Goal: Task Accomplishment & Management: Manage account settings

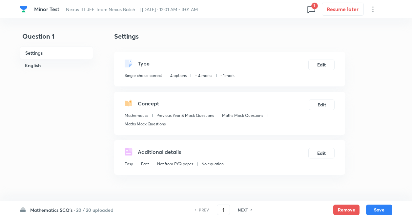
click at [241, 51] on div "Settings Type Single choice correct 4 options + 4 marks - 1 mark Edit Concept M…" at bounding box center [229, 103] width 231 height 144
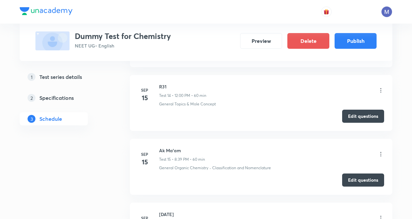
scroll to position [1154, 0]
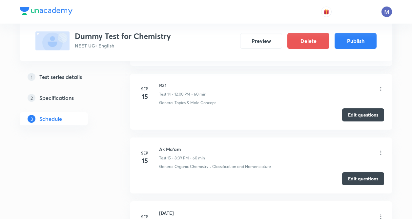
click at [380, 92] on icon at bounding box center [380, 89] width 7 height 7
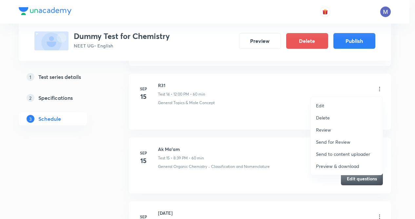
click at [340, 166] on p "Preview & download" at bounding box center [337, 166] width 43 height 7
click at [142, 59] on div at bounding box center [207, 109] width 415 height 219
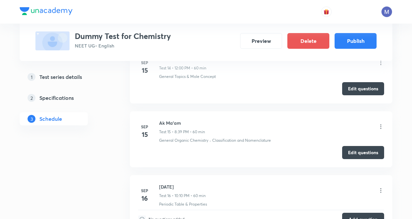
scroll to position [1194, 0]
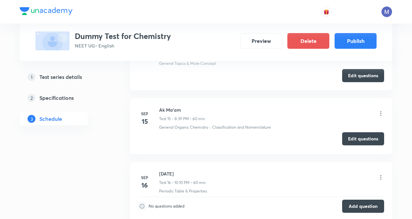
click at [351, 139] on button "Edit questions" at bounding box center [363, 138] width 42 height 13
click at [378, 111] on icon at bounding box center [380, 114] width 7 height 7
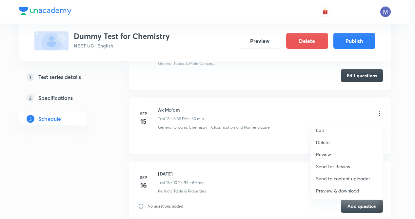
click at [324, 128] on p "Edit" at bounding box center [320, 130] width 8 height 7
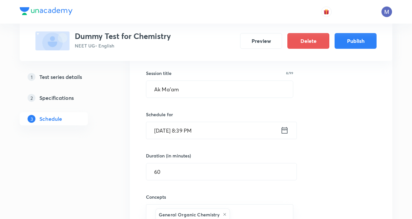
scroll to position [1010, 0]
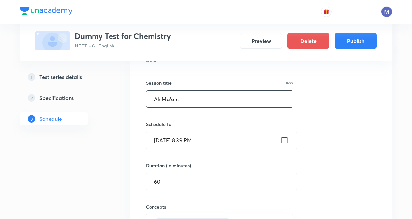
click at [198, 108] on div "Ak Ma'am ​" at bounding box center [219, 99] width 147 height 17
click at [159, 98] on input "Ak Ma'am" at bounding box center [219, 99] width 147 height 17
type input "ANU Ma'am"
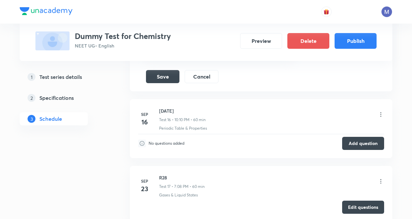
scroll to position [1220, 0]
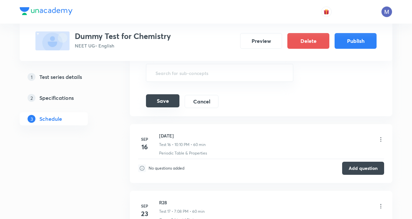
click at [165, 101] on button "Save" at bounding box center [162, 100] width 33 height 13
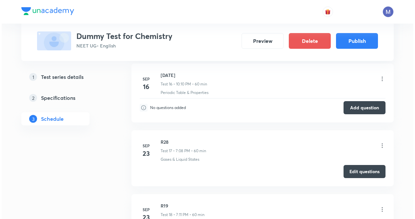
scroll to position [1089, 0]
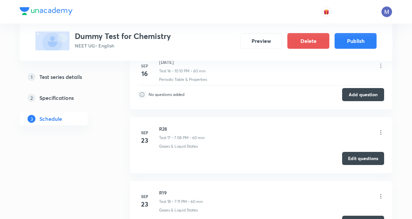
click at [379, 131] on icon at bounding box center [380, 133] width 7 height 7
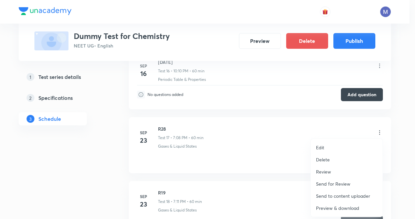
click at [335, 208] on p "Preview & download" at bounding box center [337, 208] width 43 height 7
click at [126, 111] on div at bounding box center [207, 109] width 415 height 219
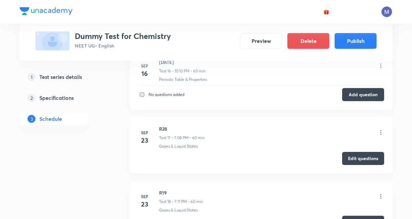
click at [379, 196] on icon at bounding box center [380, 196] width 7 height 7
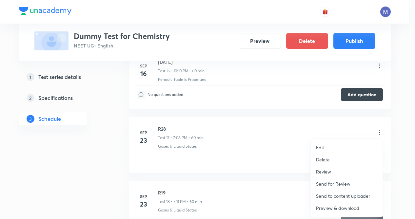
click at [350, 206] on p "Preview & download" at bounding box center [337, 208] width 43 height 7
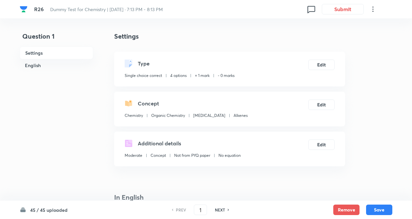
checkbox input "true"
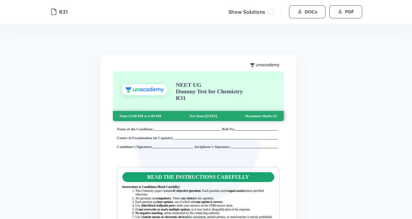
click at [272, 12] on span at bounding box center [271, 12] width 7 height 7
click at [258, 131] on div "Name of the Candidate: Roll No: Centre of Examination (in Capitals): Candidate’…" at bounding box center [198, 144] width 162 height 34
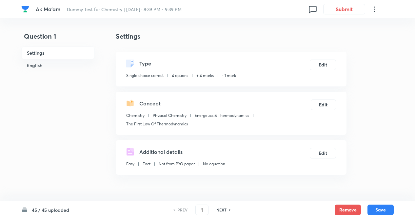
checkbox input "true"
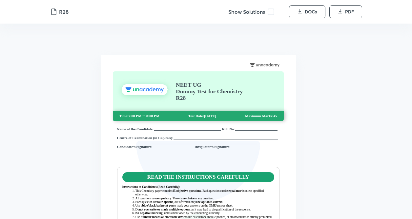
click at [272, 10] on span at bounding box center [271, 12] width 7 height 7
click at [268, 12] on span at bounding box center [271, 12] width 7 height 7
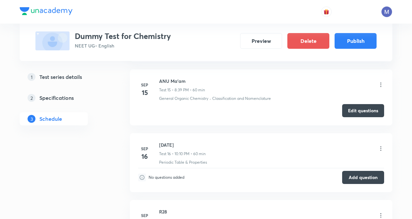
scroll to position [1214, 0]
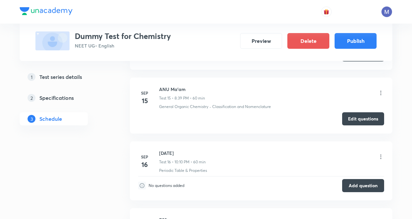
click at [382, 92] on icon at bounding box center [380, 93] width 7 height 7
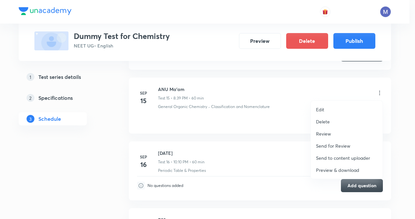
click at [332, 169] on p "Preview & download" at bounding box center [337, 170] width 43 height 7
click at [119, 108] on div at bounding box center [207, 109] width 415 height 219
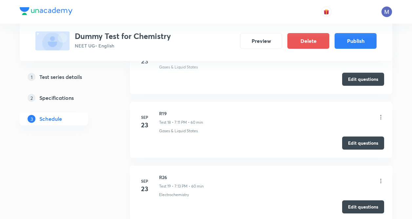
scroll to position [1398, 0]
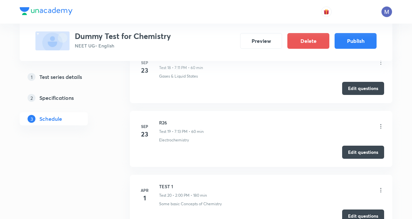
scroll to position [1450, 0]
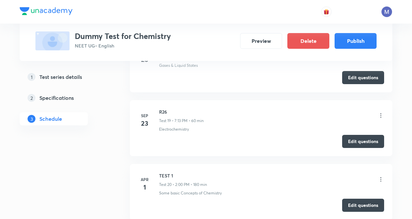
click at [381, 116] on icon at bounding box center [380, 115] width 7 height 7
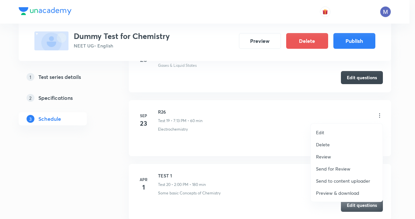
click at [340, 192] on p "Preview & download" at bounding box center [337, 193] width 43 height 7
click at [118, 141] on div at bounding box center [207, 109] width 415 height 219
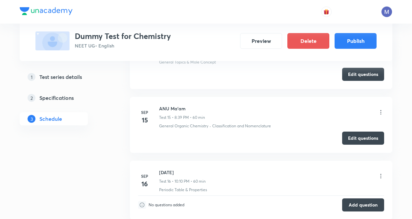
scroll to position [1188, 0]
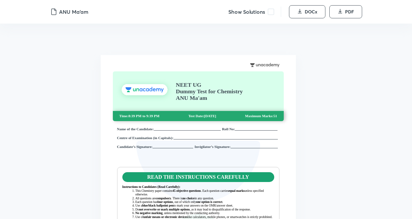
click at [270, 12] on span at bounding box center [271, 12] width 7 height 7
click at [270, 13] on span at bounding box center [271, 12] width 7 height 7
